Goal: Transaction & Acquisition: Subscribe to service/newsletter

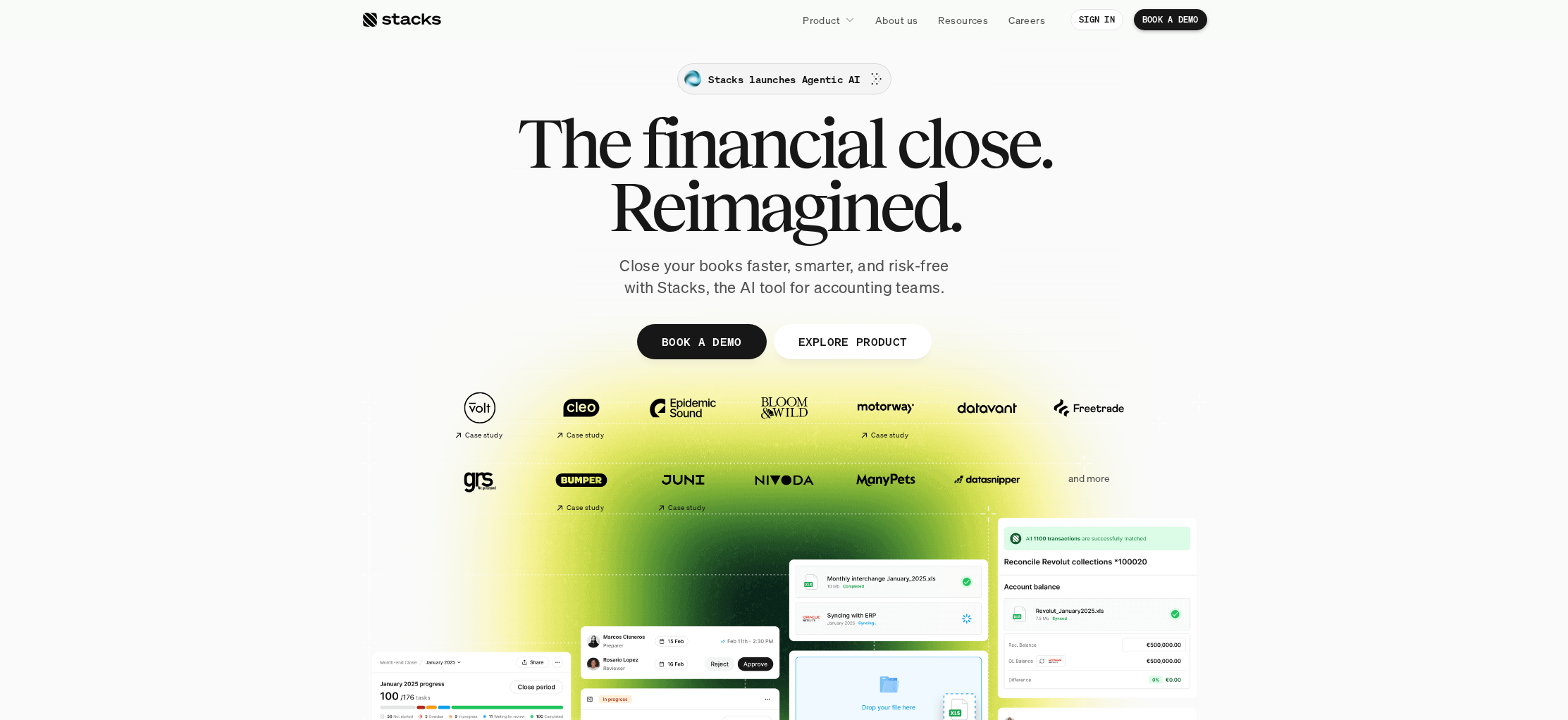
click at [841, 84] on p "Stacks launches Agentic AI" at bounding box center [784, 79] width 152 height 15
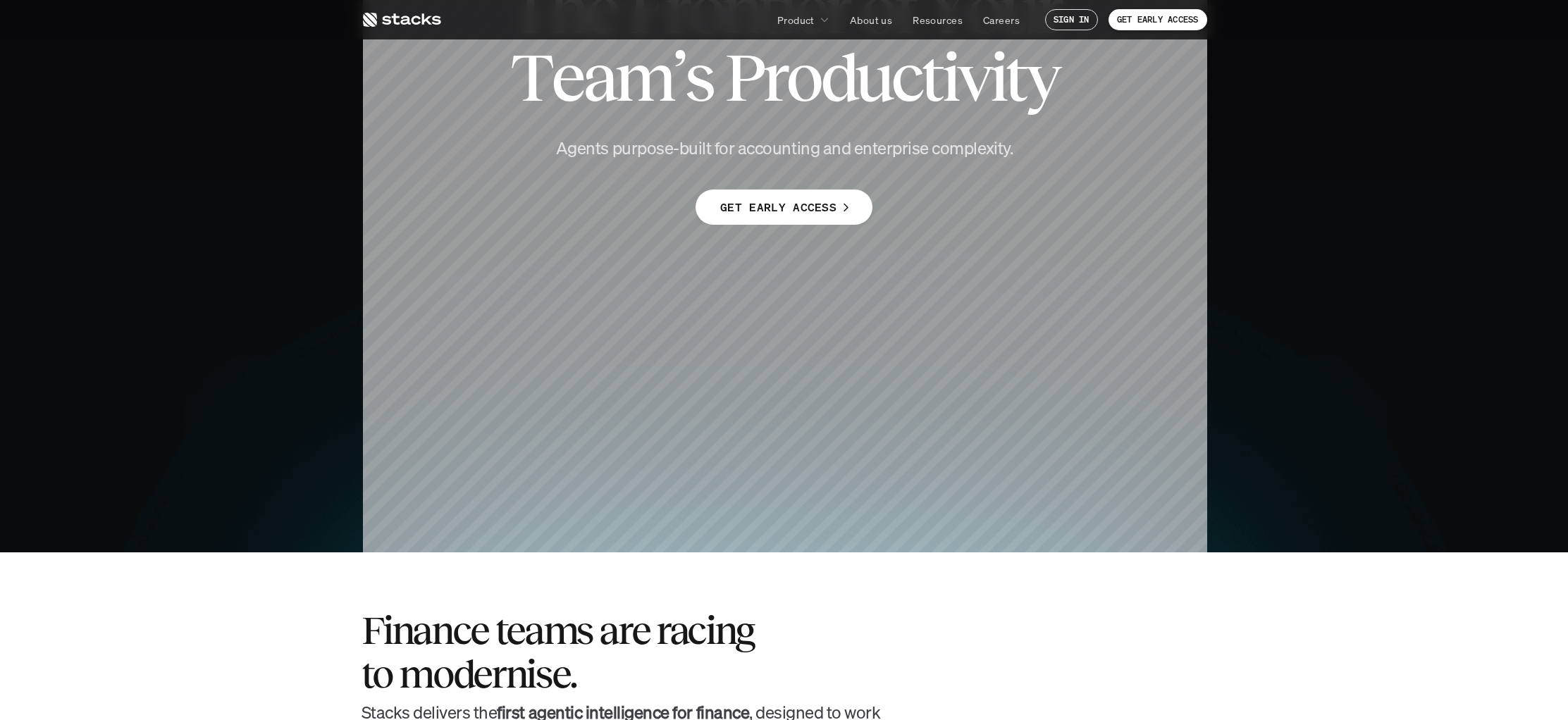
scroll to position [106, 0]
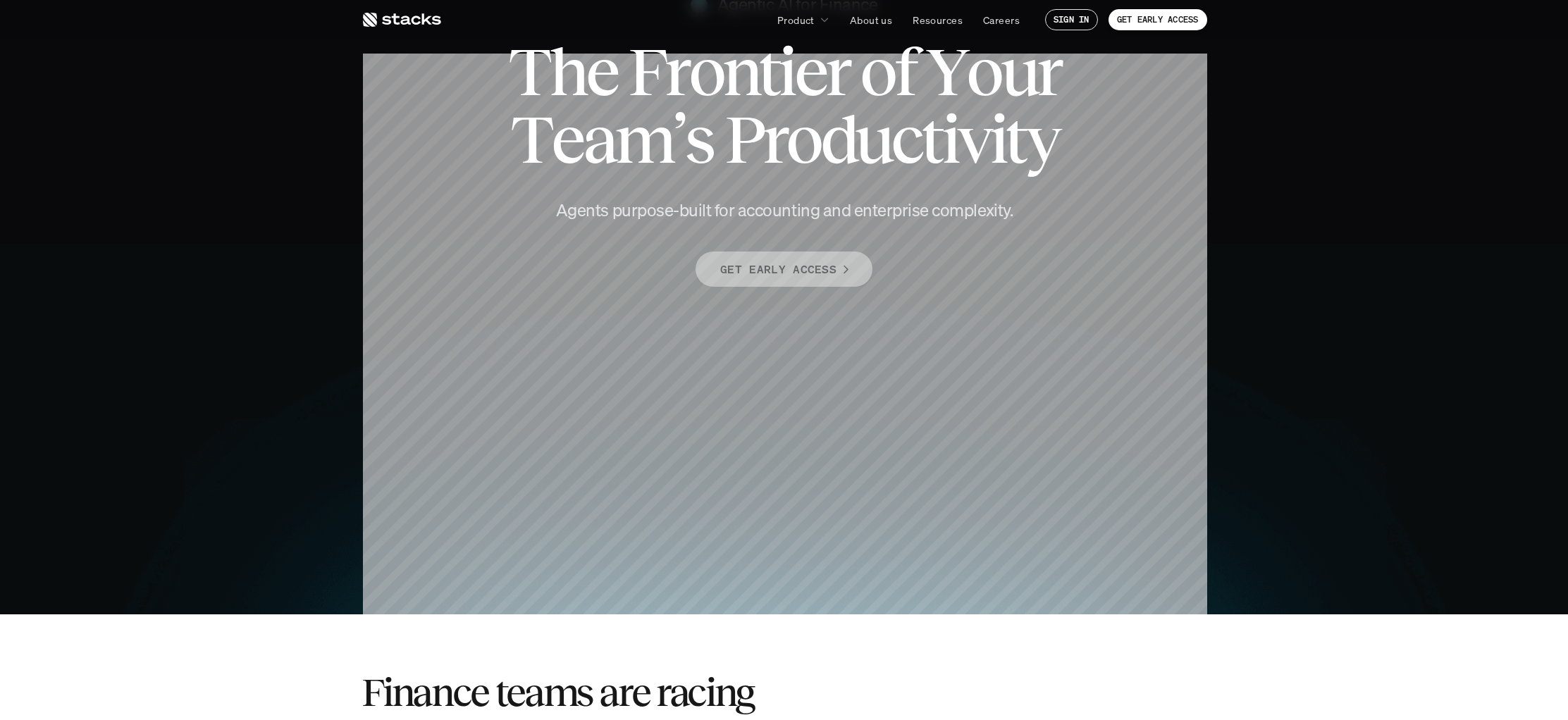
click at [775, 261] on p "GET EARLY ACCESS" at bounding box center [778, 269] width 116 height 20
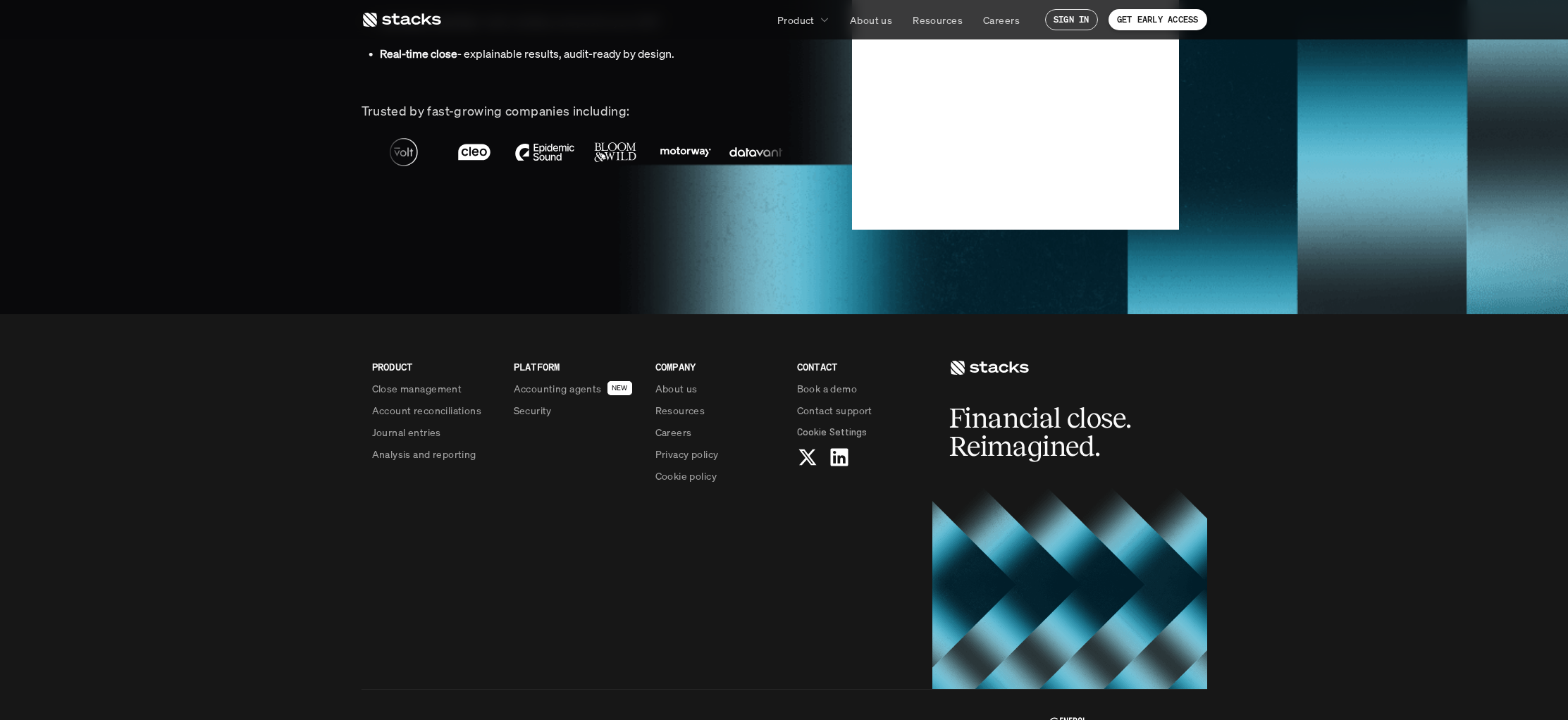
scroll to position [3497, 0]
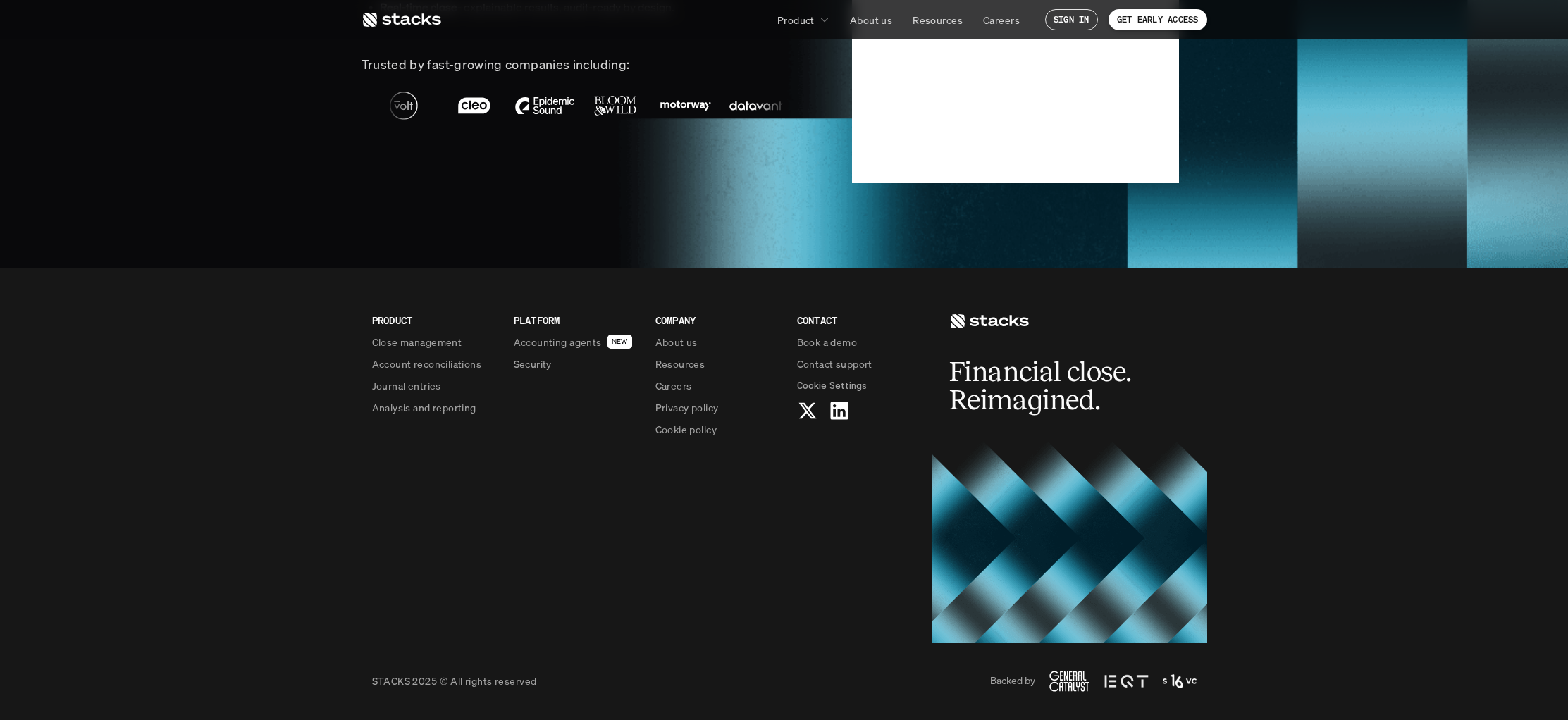
click at [405, 27] on icon at bounding box center [401, 20] width 80 height 17
